Goal: Task Accomplishment & Management: Manage account settings

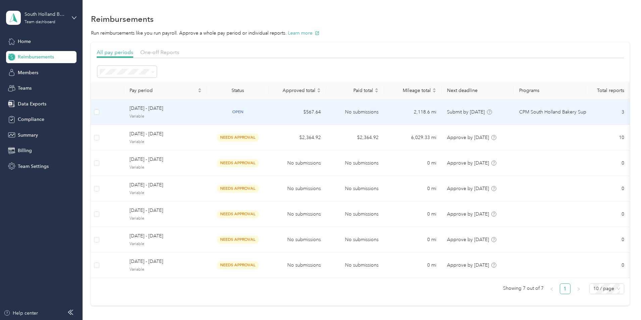
click at [202, 110] on span "[DATE] - [DATE]" at bounding box center [165, 108] width 72 height 7
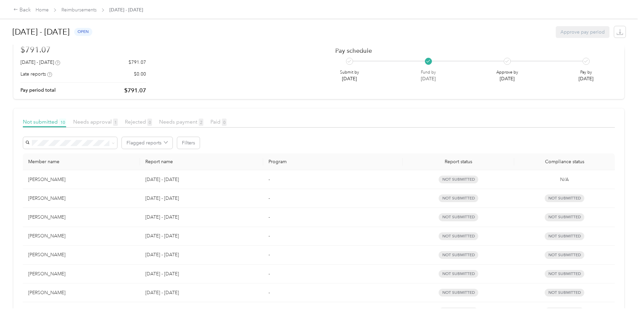
scroll to position [34, 0]
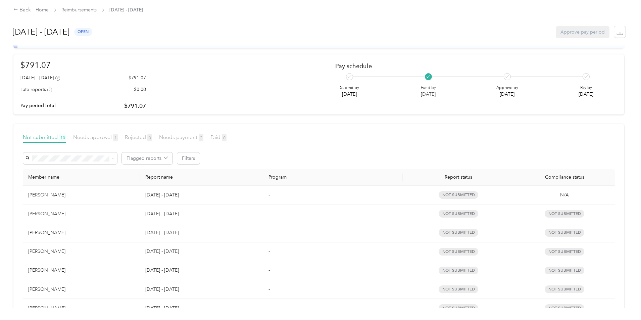
click at [118, 134] on div "Needs approval 1" at bounding box center [95, 137] width 45 height 8
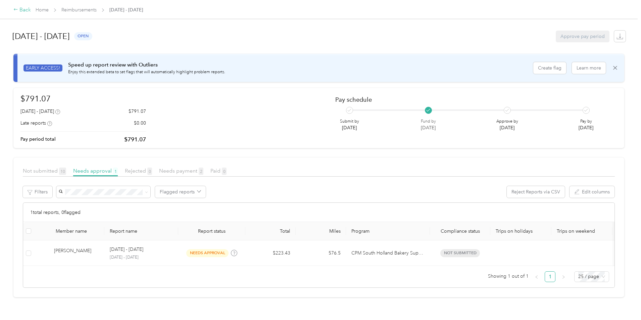
click at [31, 9] on div "Back" at bounding box center [21, 10] width 17 height 8
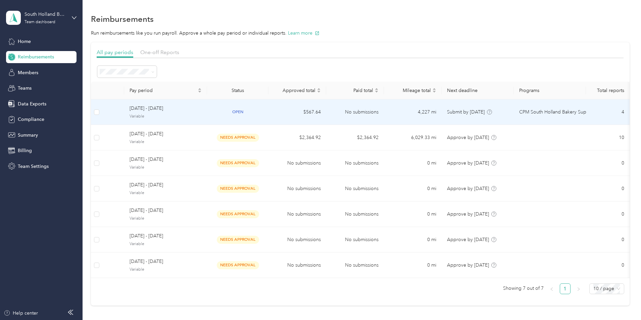
click at [188, 115] on span "Variable" at bounding box center [165, 116] width 72 height 6
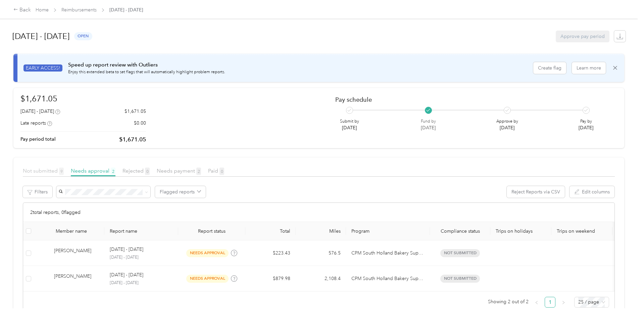
click at [64, 173] on span "Not submitted 9" at bounding box center [43, 170] width 41 height 6
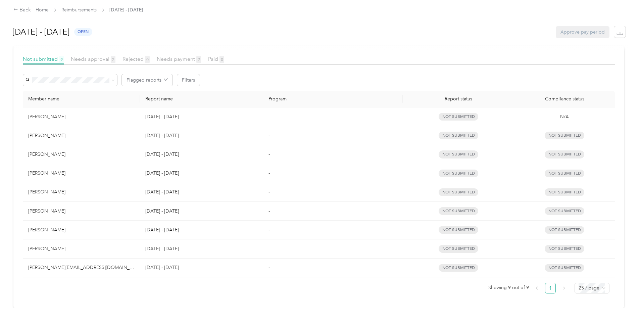
scroll to position [117, 0]
click at [99, 210] on td "[PERSON_NAME]" at bounding box center [81, 211] width 117 height 19
click at [79, 14] on div "Back Home Reimbursements [DATE] - [DATE]" at bounding box center [320, 9] width 641 height 19
click at [31, 10] on div "Back" at bounding box center [21, 10] width 17 height 8
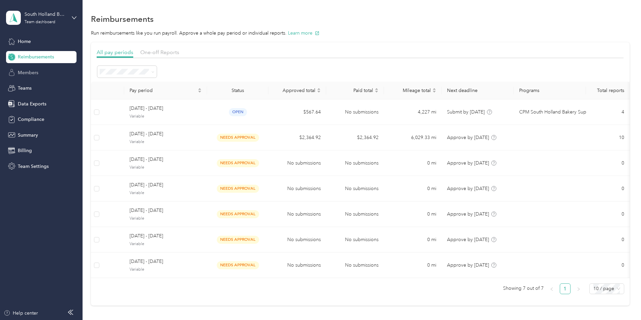
click at [35, 72] on span "Members" at bounding box center [28, 72] width 20 height 7
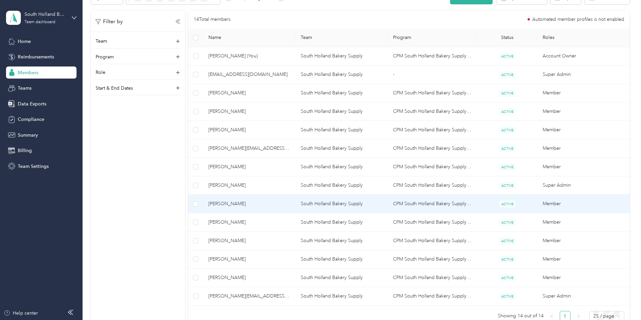
scroll to position [134, 0]
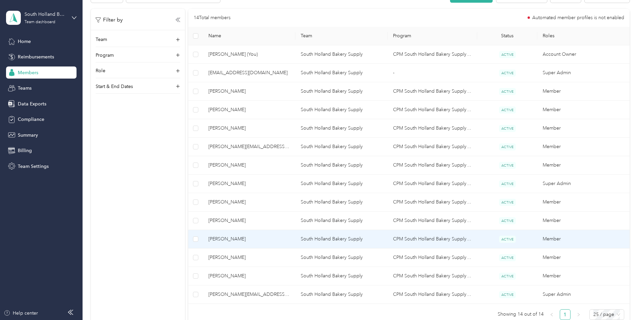
click at [278, 238] on span "[PERSON_NAME]" at bounding box center [249, 238] width 82 height 7
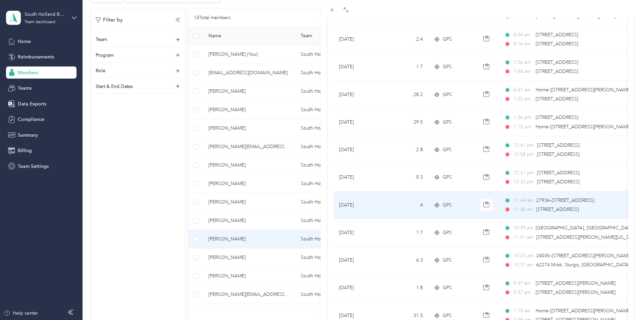
scroll to position [436, 0]
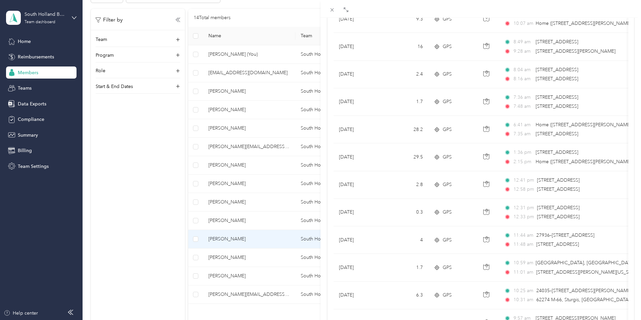
click at [162, 191] on div "[PERSON_NAME] Archive Trips Expenses Reports Member info Program Commute Rates …" at bounding box center [320, 160] width 641 height 320
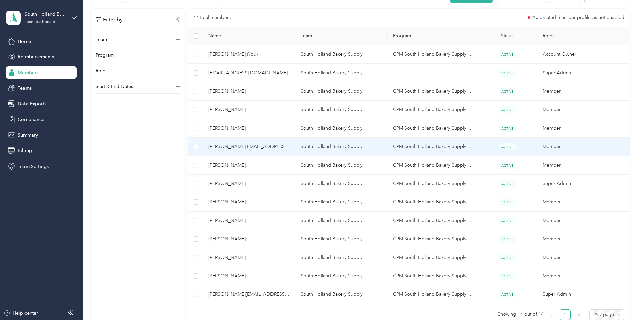
scroll to position [101, 0]
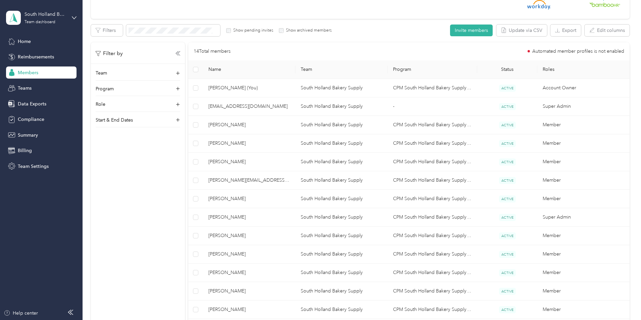
click at [185, 216] on div "Filter by Team Program Role Start & End Dates" at bounding box center [138, 200] width 94 height 316
click at [139, 233] on div "Filter by Team Program Role Start & End Dates" at bounding box center [138, 200] width 94 height 316
